Goal: Transaction & Acquisition: Purchase product/service

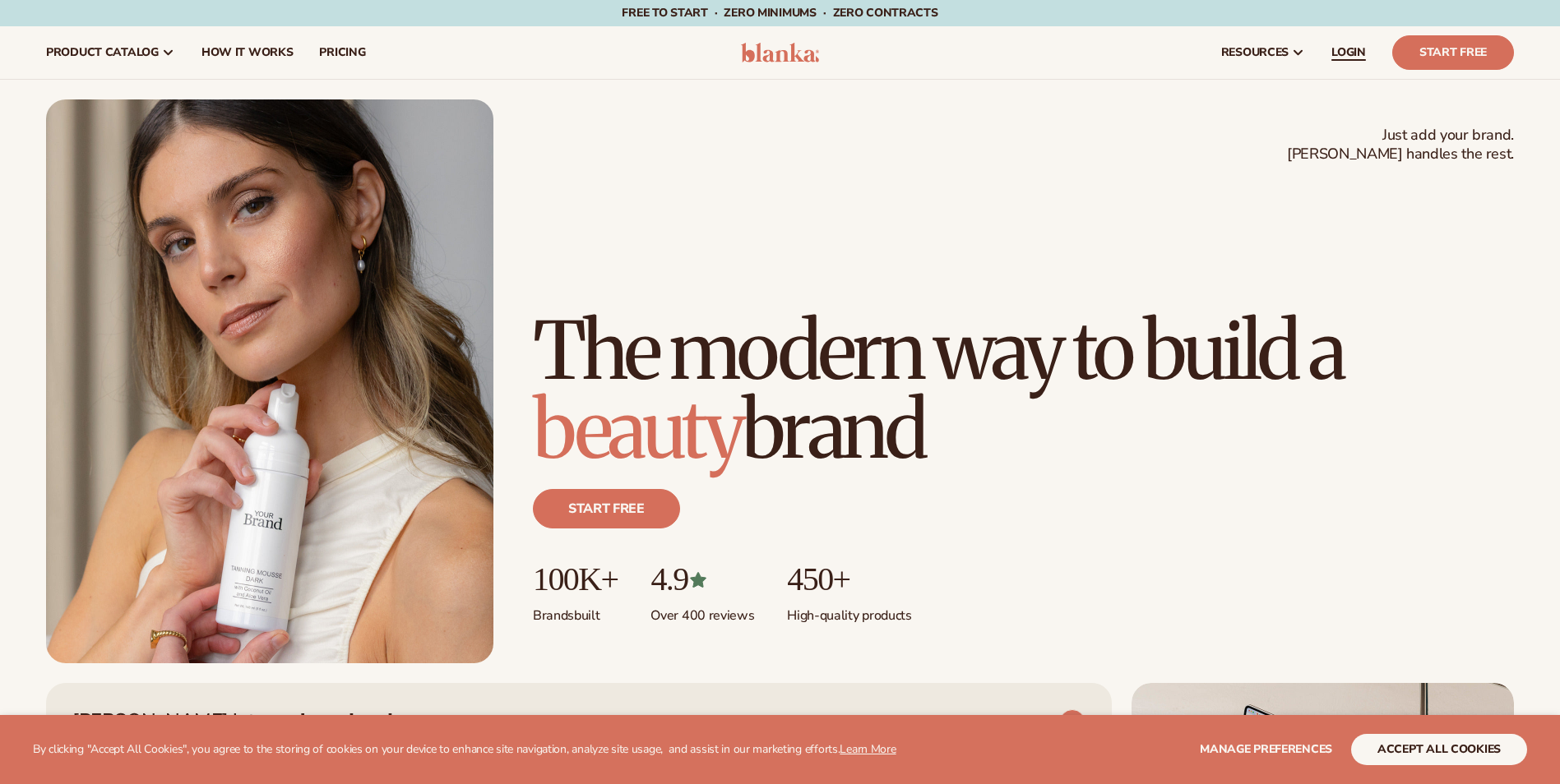
click at [1336, 47] on span "LOGIN" at bounding box center [1348, 52] width 35 height 13
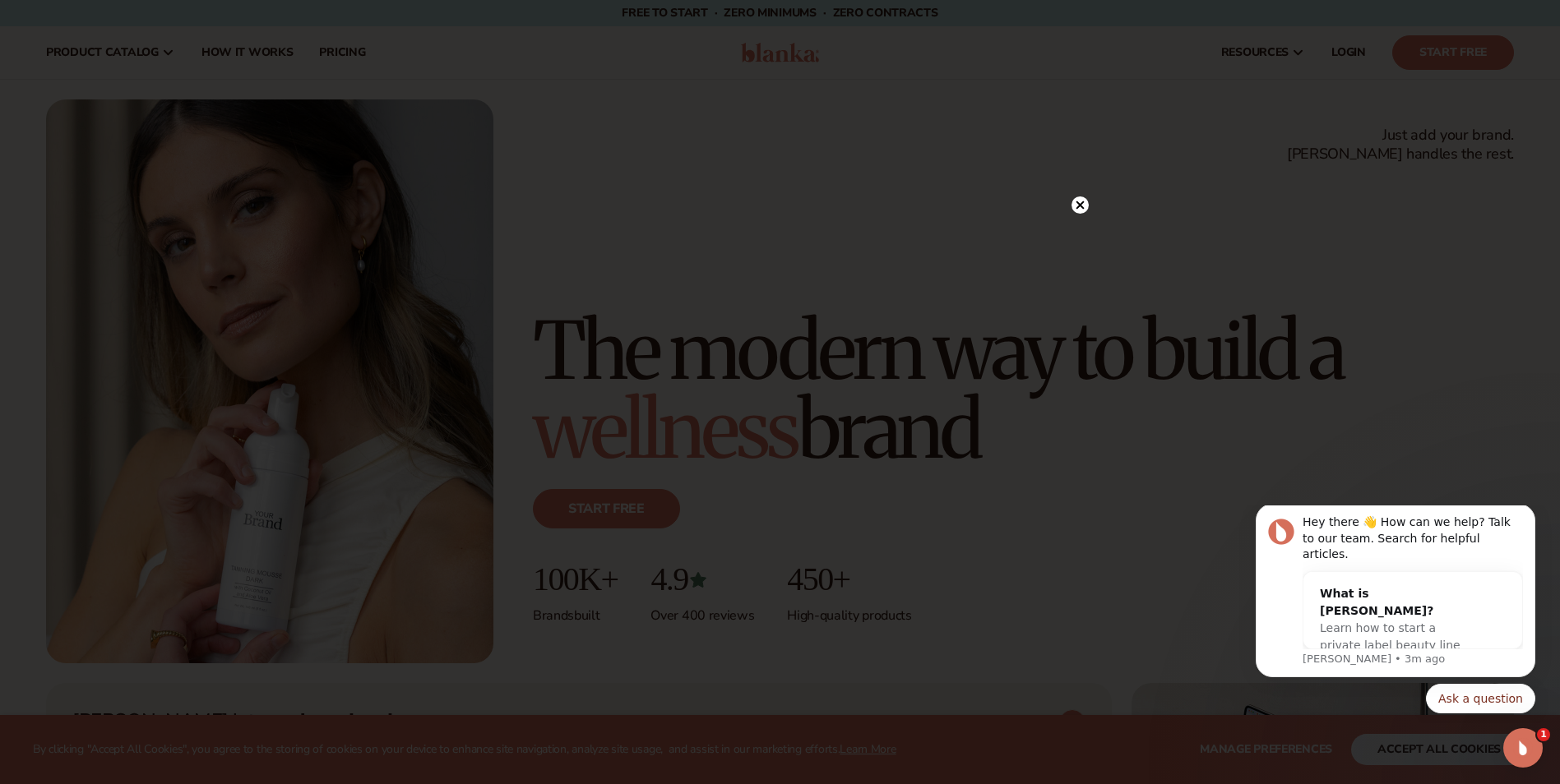
click at [1081, 200] on circle at bounding box center [1080, 204] width 17 height 17
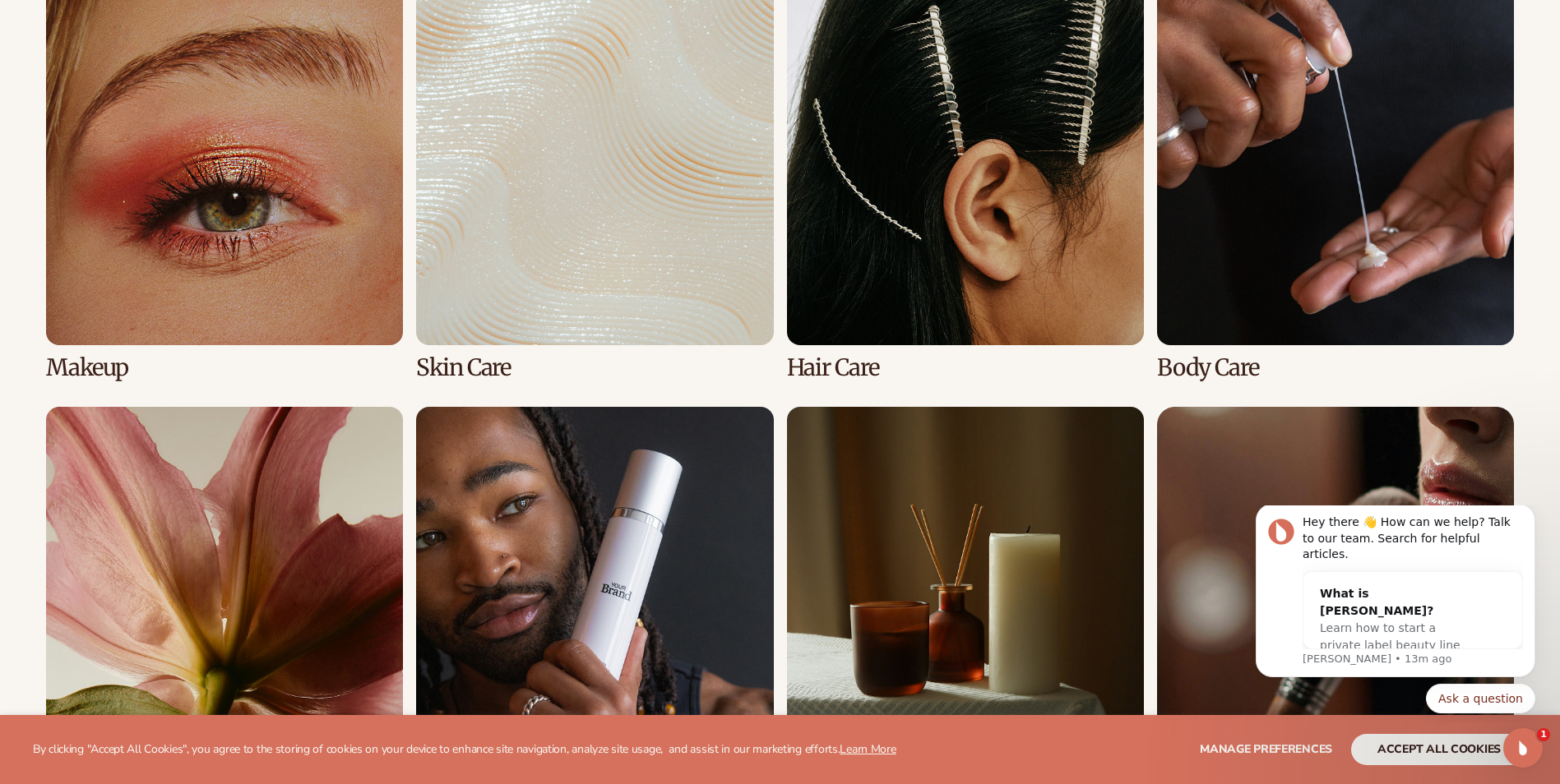
scroll to position [3507, 0]
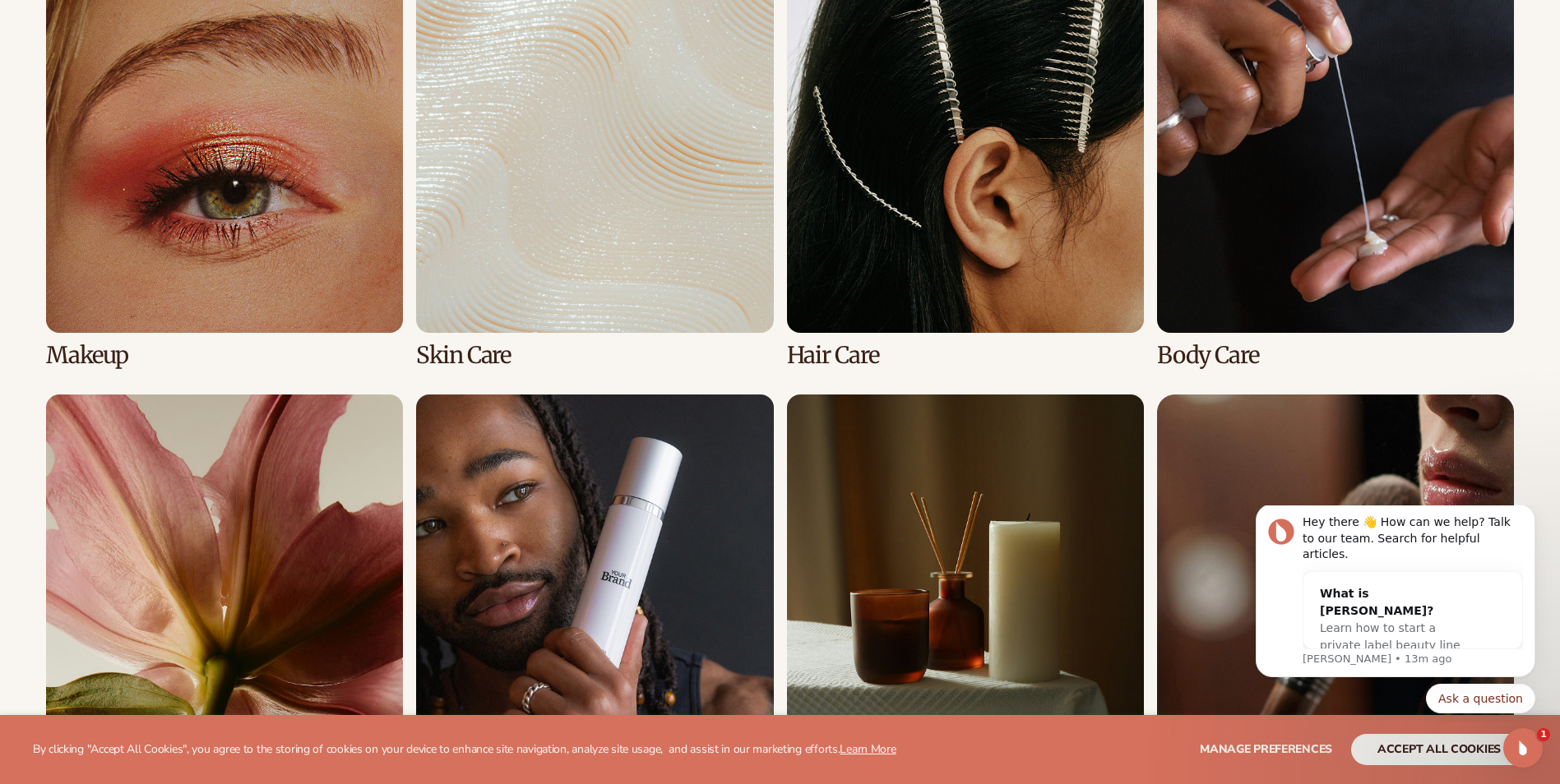
click at [892, 308] on link "3 / 8" at bounding box center [965, 170] width 357 height 392
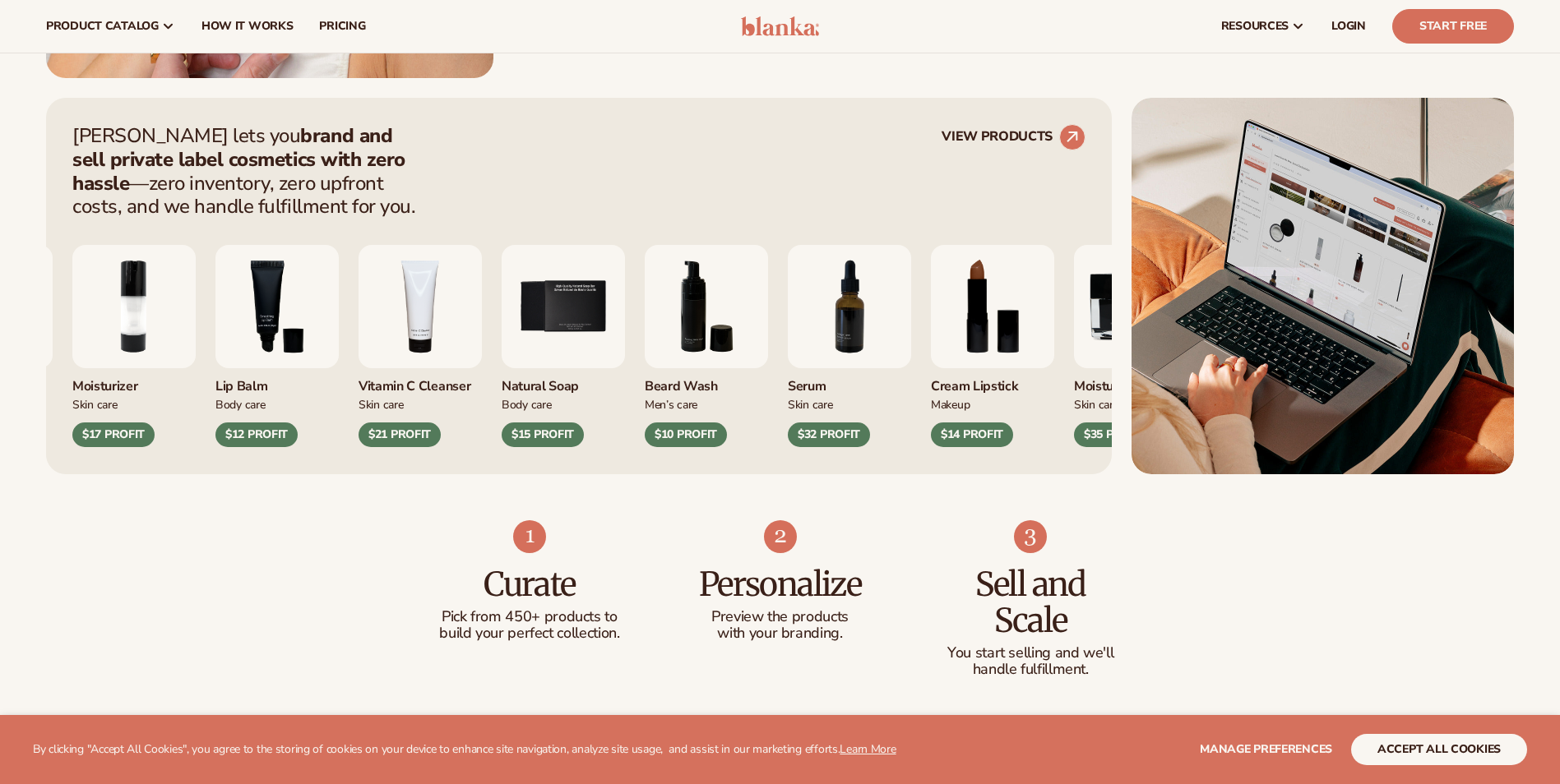
scroll to position [589, 0]
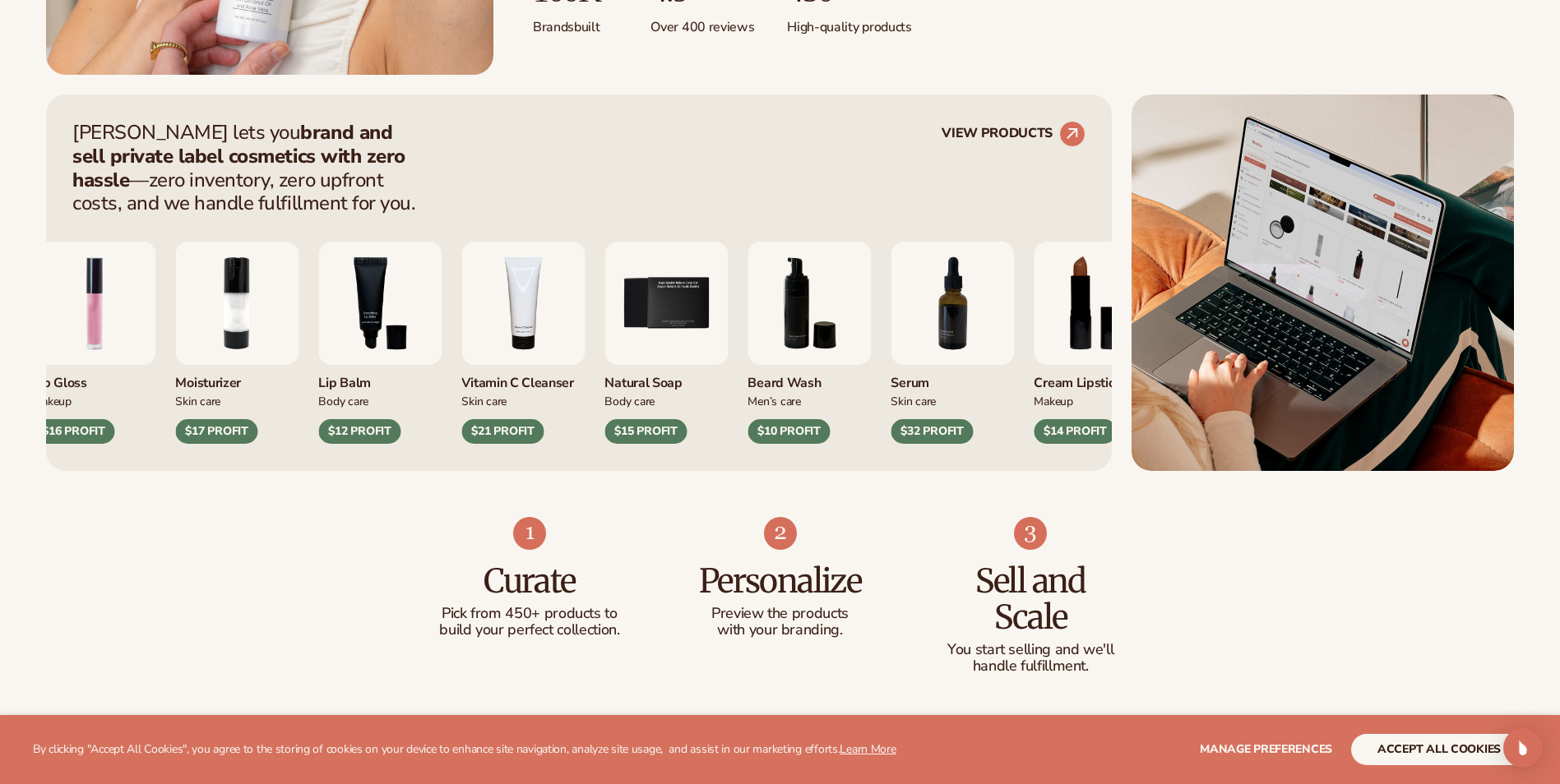
click at [674, 307] on img "5 / 9" at bounding box center [666, 303] width 124 height 124
click at [1033, 120] on div "Blanka lets you brand and sell private label cosmetics with zero hassle —zero i…" at bounding box center [578, 283] width 1066 height 377
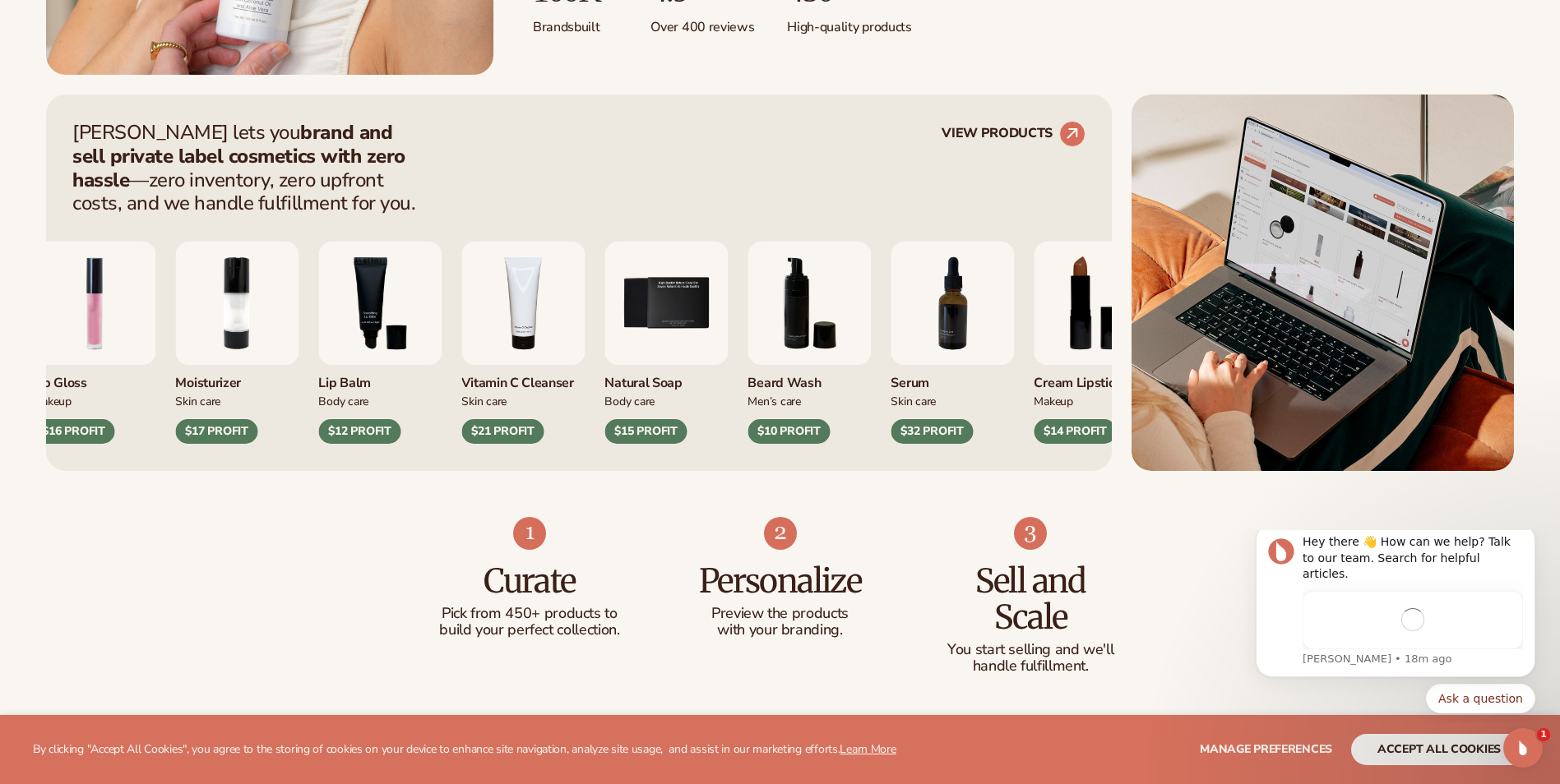
scroll to position [0, 0]
click at [1041, 134] on link "VIEW PRODUCTS" at bounding box center [1013, 133] width 144 height 26
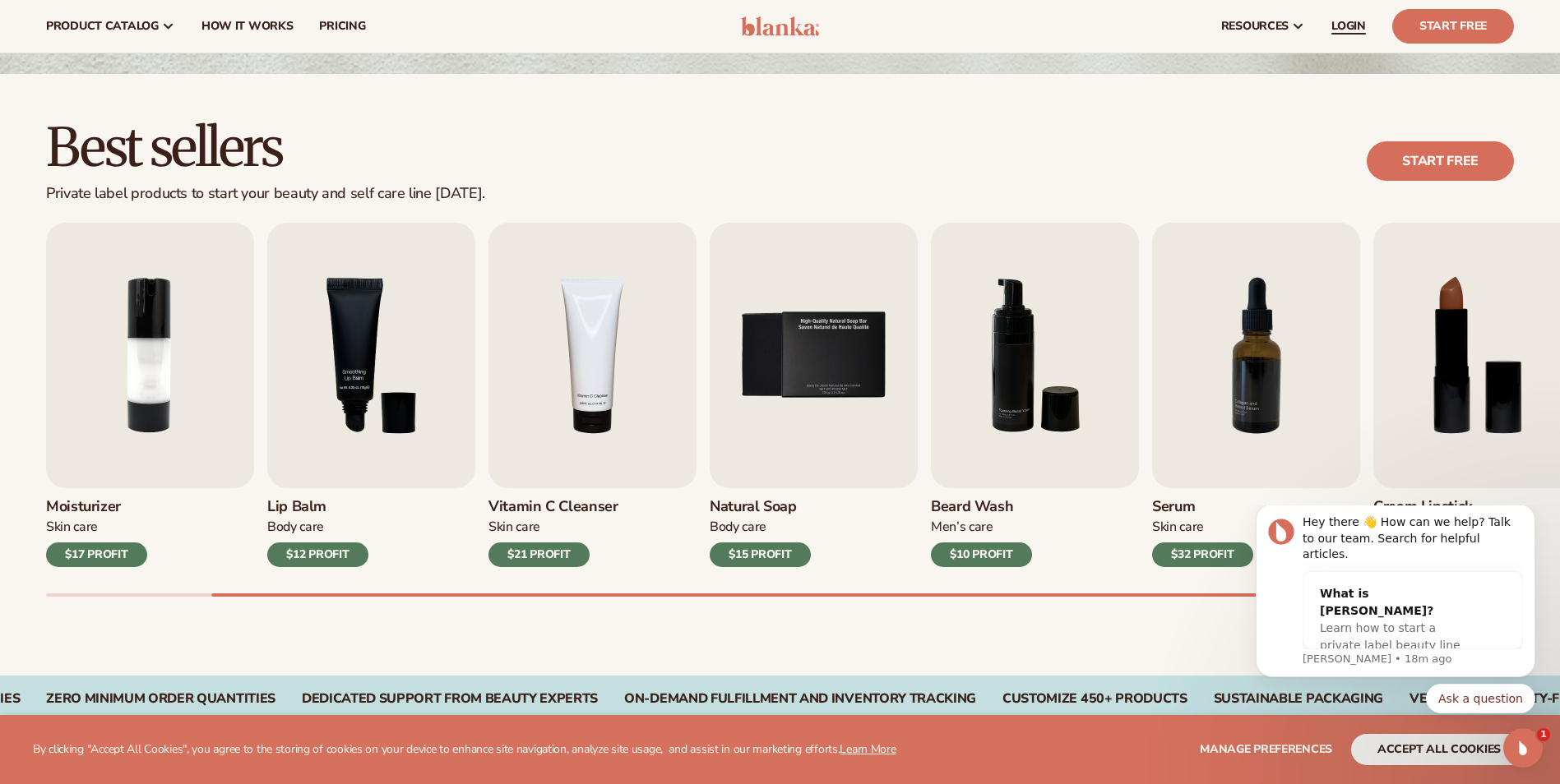
click at [1350, 25] on span "LOGIN" at bounding box center [1348, 26] width 35 height 13
